Goal: Information Seeking & Learning: Learn about a topic

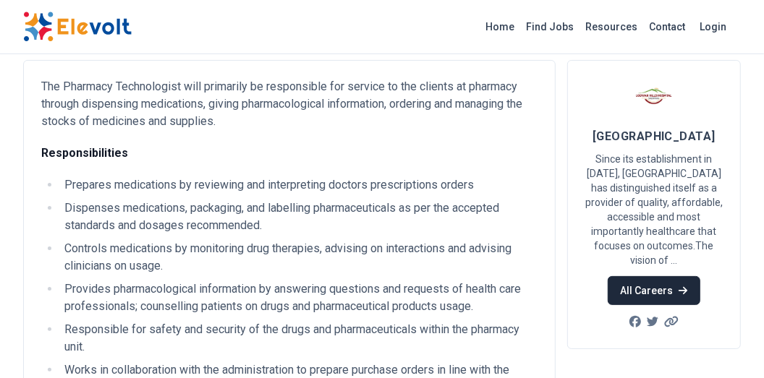
click at [643, 285] on link "All Careers" at bounding box center [654, 290] width 92 height 29
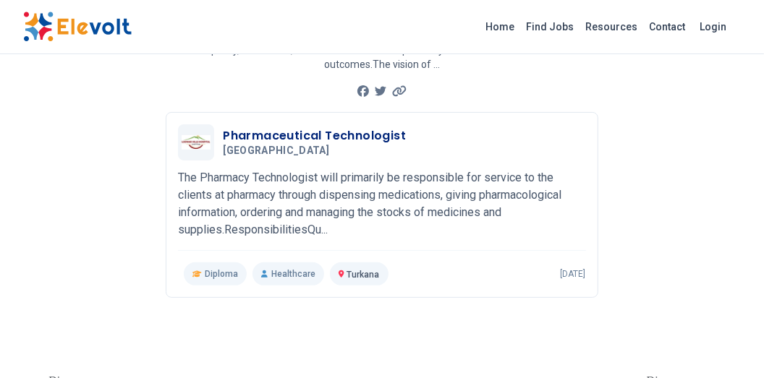
scroll to position [173, 0]
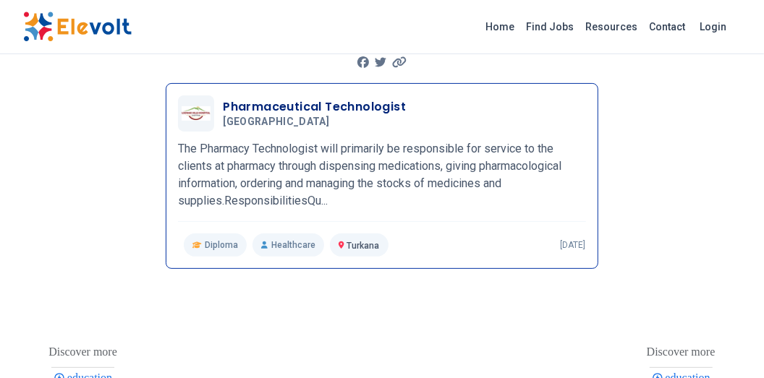
click at [213, 247] on span "Diploma" at bounding box center [221, 245] width 33 height 12
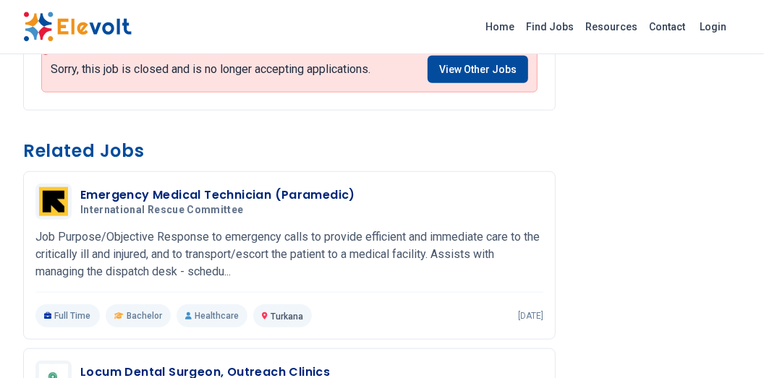
scroll to position [753, 0]
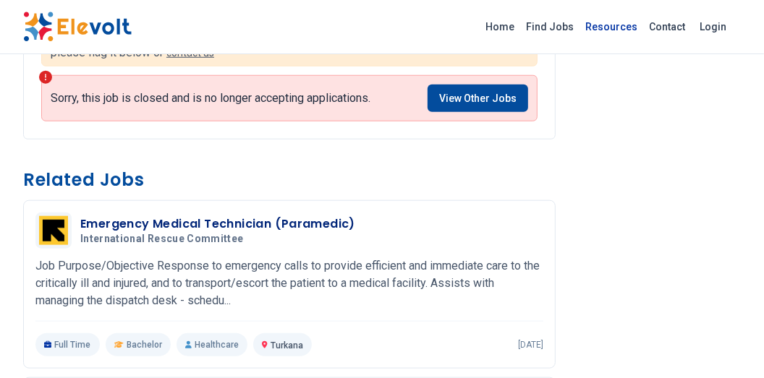
click at [609, 25] on link "Resources" at bounding box center [611, 26] width 64 height 23
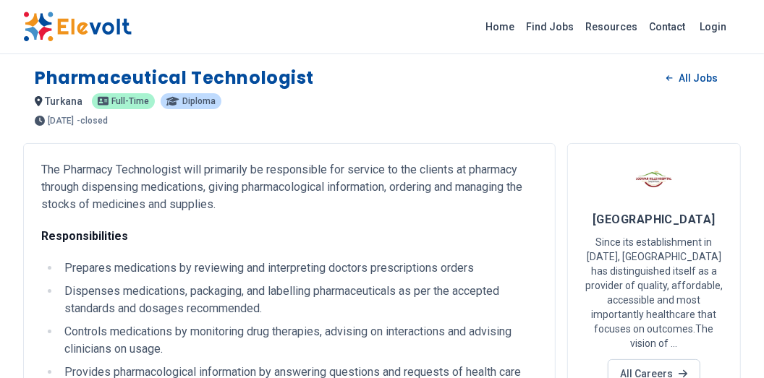
scroll to position [0, 0]
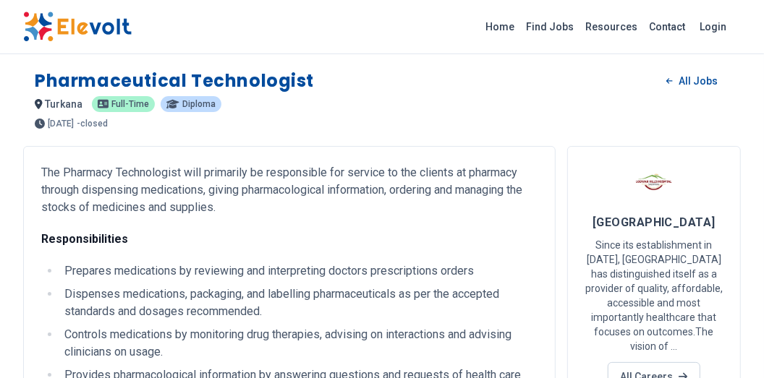
click at [184, 111] on p "diploma" at bounding box center [191, 104] width 61 height 16
click at [186, 100] on span "diploma" at bounding box center [198, 104] width 33 height 9
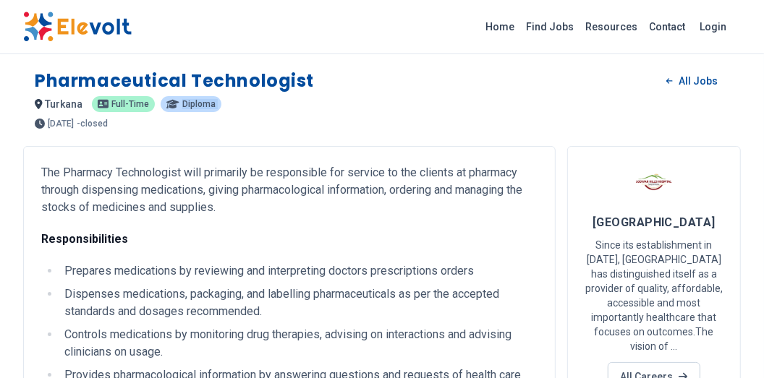
click at [186, 100] on span "diploma" at bounding box center [198, 104] width 33 height 9
click at [98, 107] on icon at bounding box center [104, 104] width 12 height 9
click at [56, 109] on span "turkana" at bounding box center [65, 104] width 38 height 12
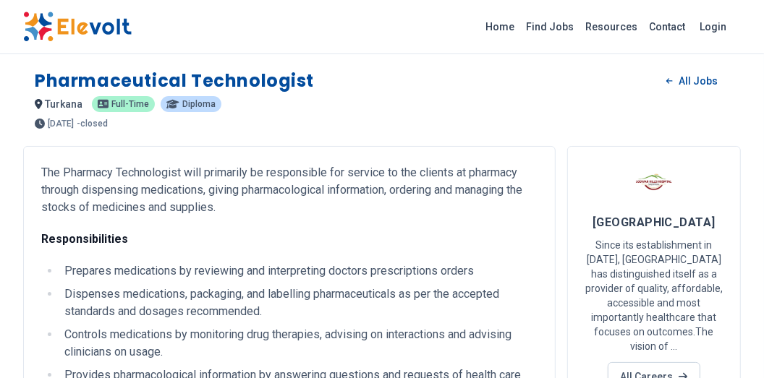
click at [67, 85] on h1 "Pharmaceutical Technologist" at bounding box center [174, 80] width 279 height 23
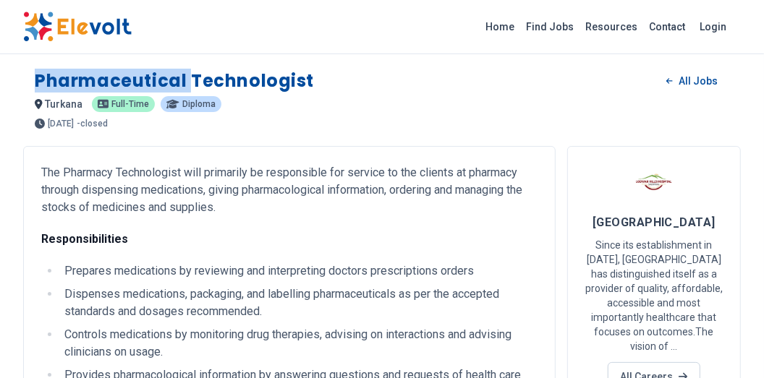
click at [67, 85] on h1 "Pharmaceutical Technologist" at bounding box center [174, 80] width 279 height 23
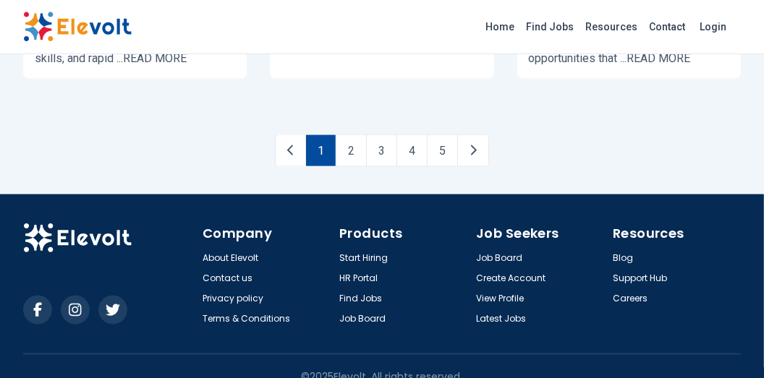
scroll to position [1122, 0]
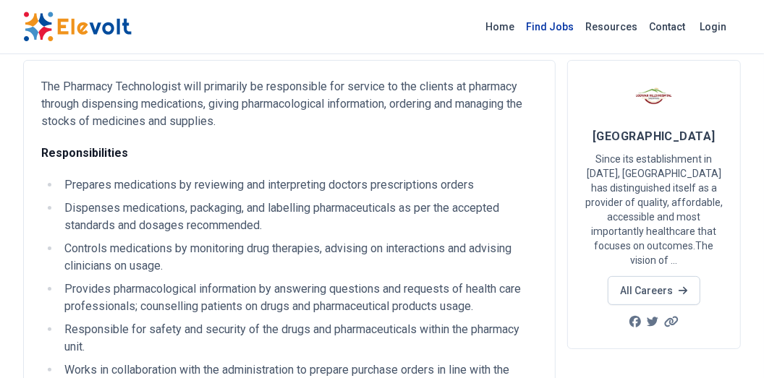
click at [555, 25] on link "Find Jobs" at bounding box center [549, 26] width 59 height 23
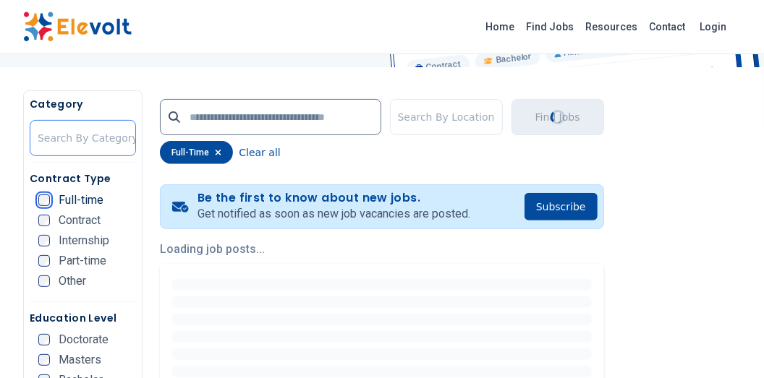
scroll to position [61, 0]
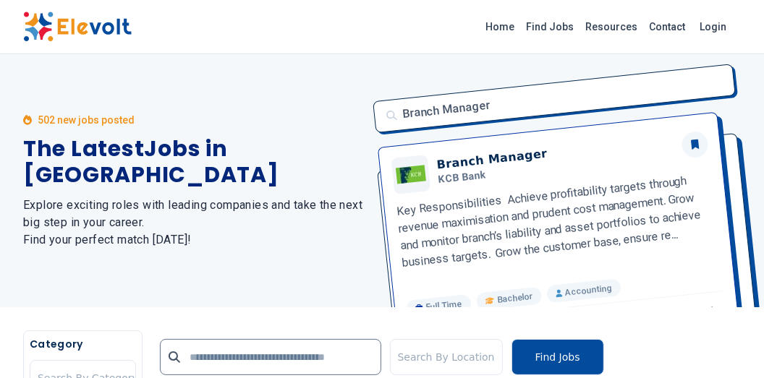
click at [519, 295] on div "Branch Manager Branch Manager KCB Bank Key Responsibilities Achieve profitabili…" at bounding box center [553, 180] width 376 height 253
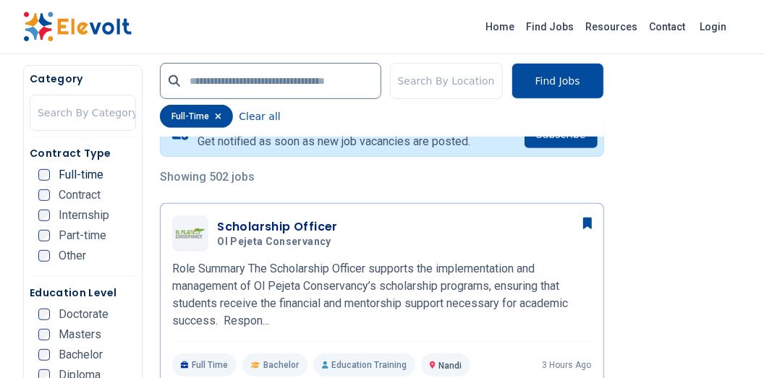
scroll to position [317, 0]
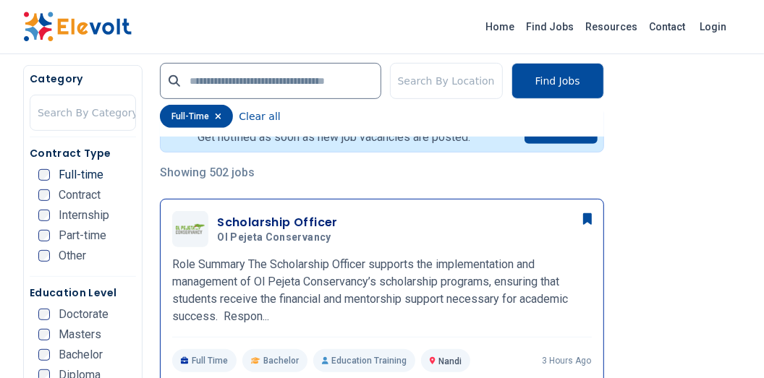
click at [259, 221] on h3 "Scholarship Officer" at bounding box center [277, 222] width 121 height 17
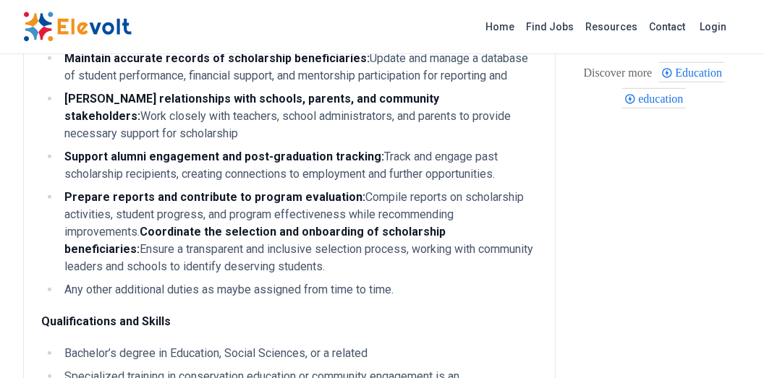
scroll to position [519, 0]
